Goal: Information Seeking & Learning: Learn about a topic

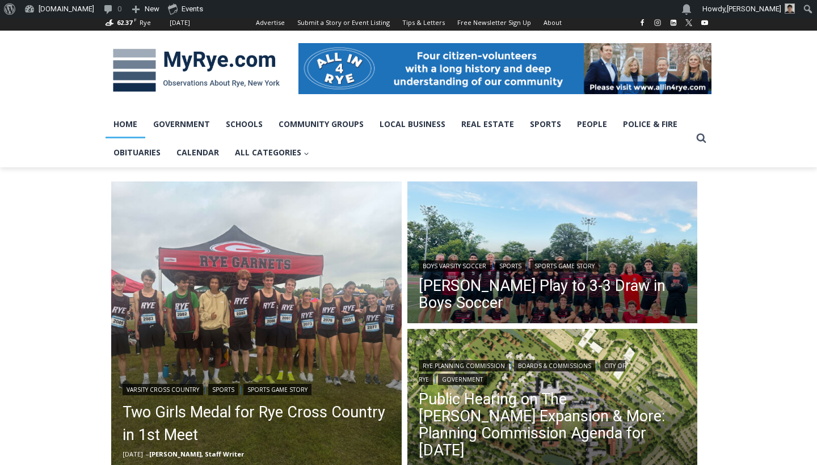
scroll to position [157, 0]
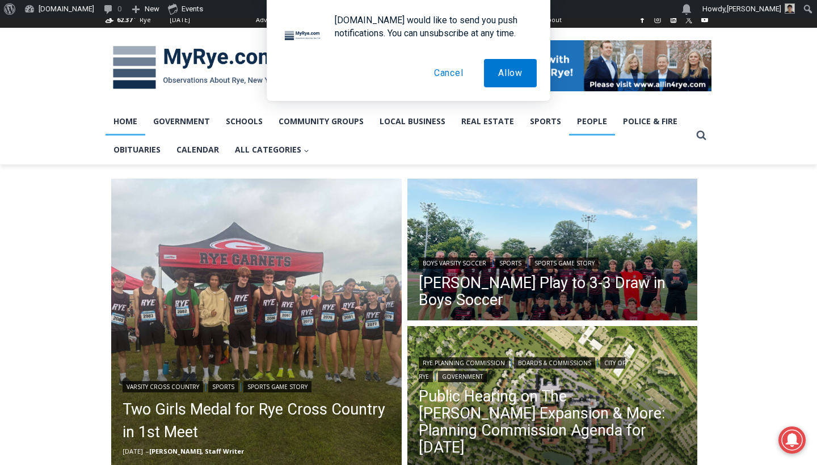
click at [593, 127] on link "People" at bounding box center [592, 121] width 46 height 28
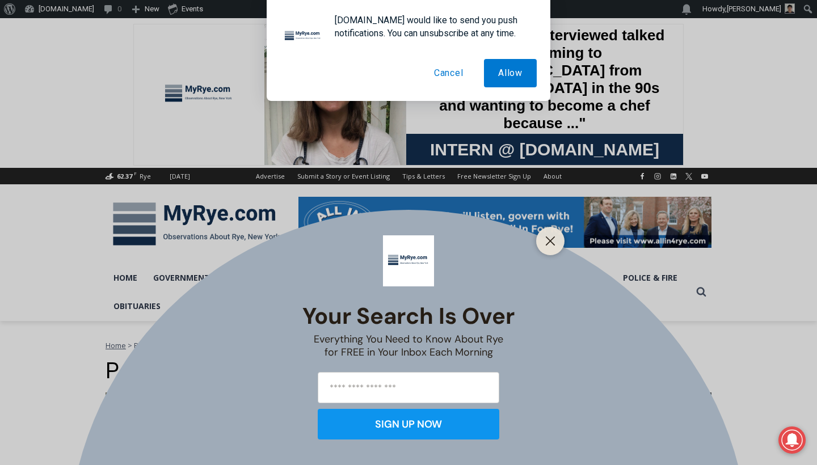
click at [463, 69] on button "Cancel" at bounding box center [449, 73] width 58 height 28
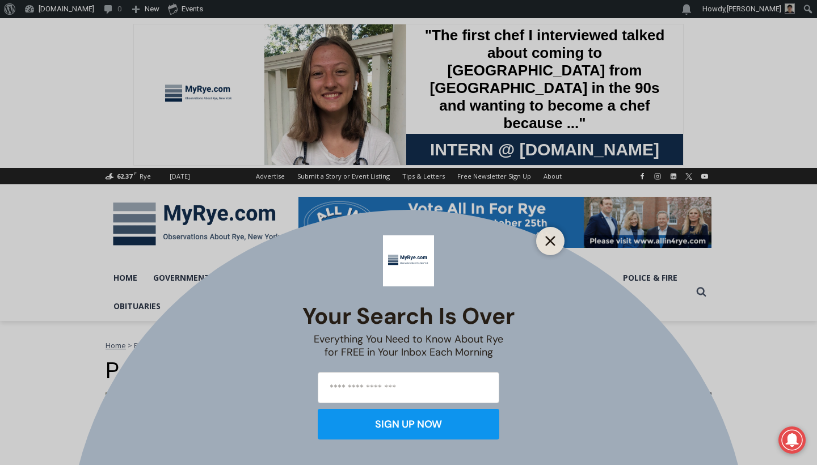
click at [544, 243] on button "Close" at bounding box center [550, 241] width 16 height 16
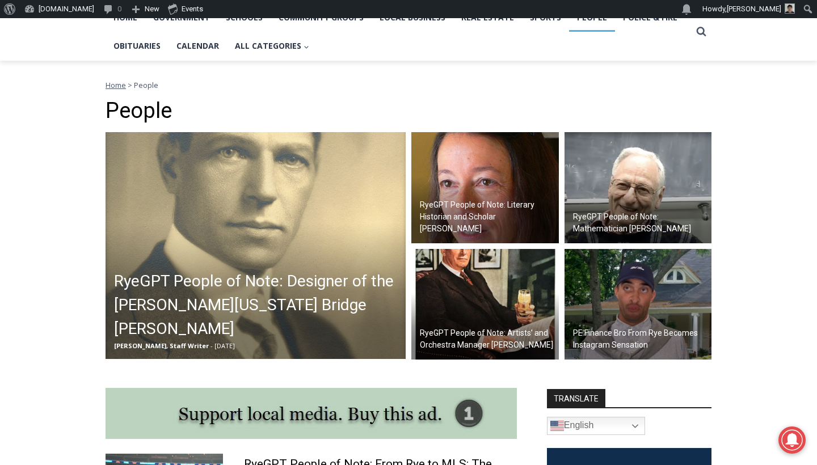
scroll to position [260, 0]
click at [442, 175] on img at bounding box center [484, 187] width 147 height 111
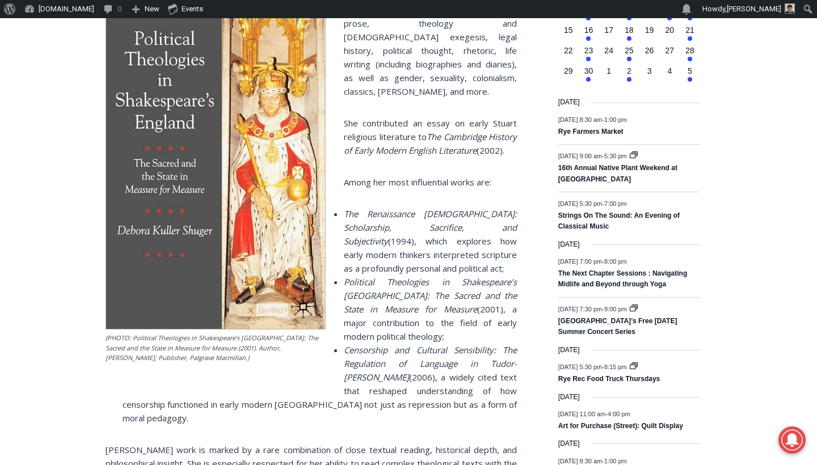
scroll to position [1427, 0]
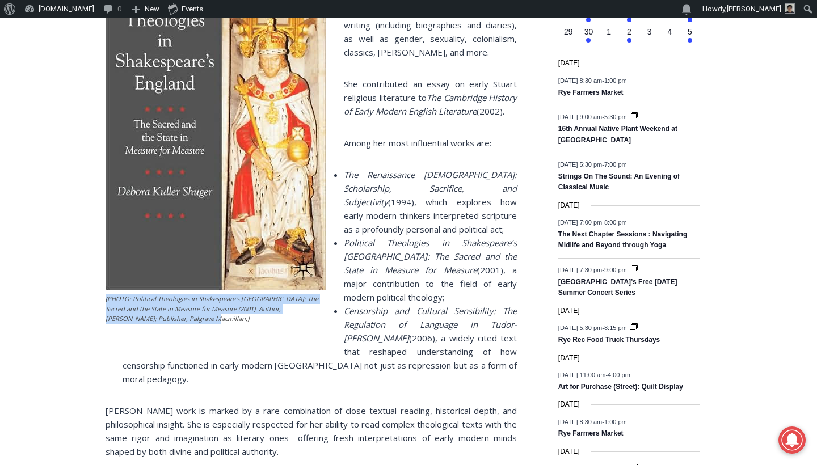
drag, startPoint x: 177, startPoint y: 303, endPoint x: 54, endPoint y: 273, distance: 126.0
click at [54, 273] on div "Home > People > RyeGPT People of Note > RyeGPT People of Note: Literary Histori…" at bounding box center [408, 209] width 817 height 2631
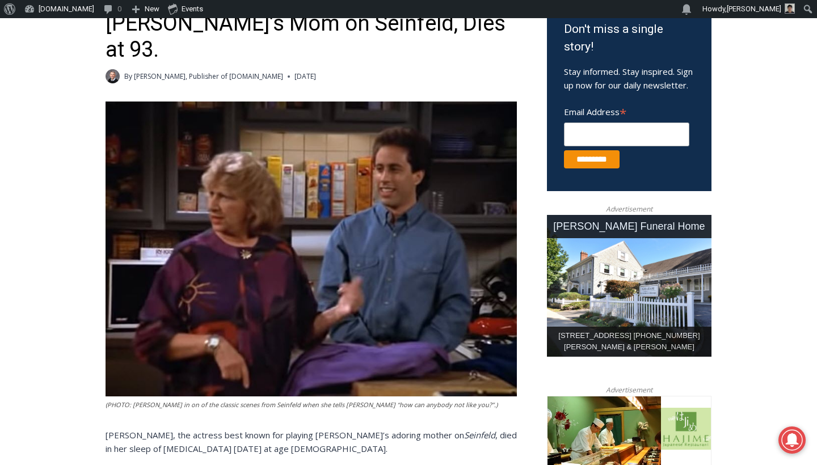
scroll to position [391, 0]
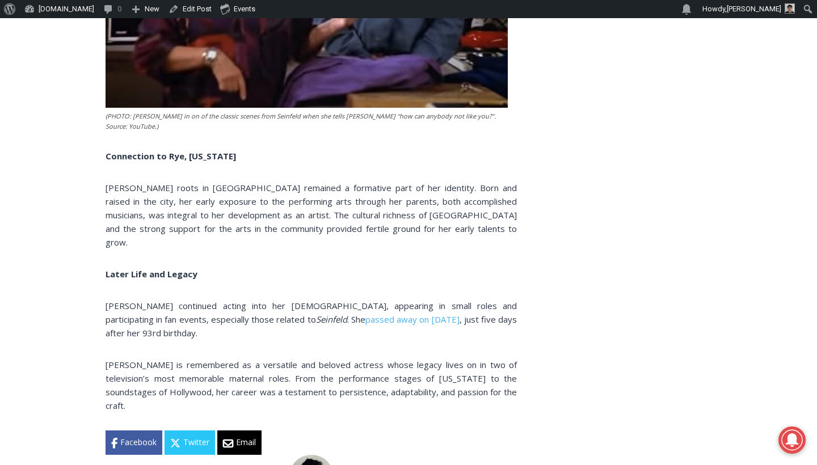
scroll to position [2051, 0]
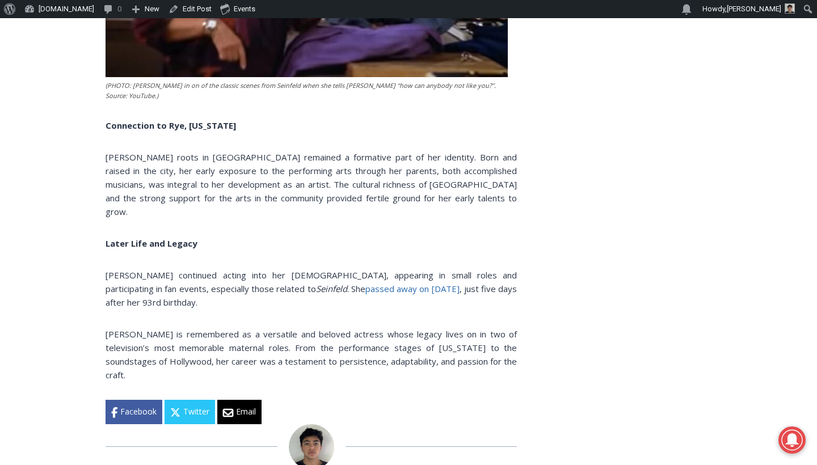
click at [365, 283] on span "passed away on [DATE]" at bounding box center [412, 288] width 94 height 11
